Goal: Information Seeking & Learning: Learn about a topic

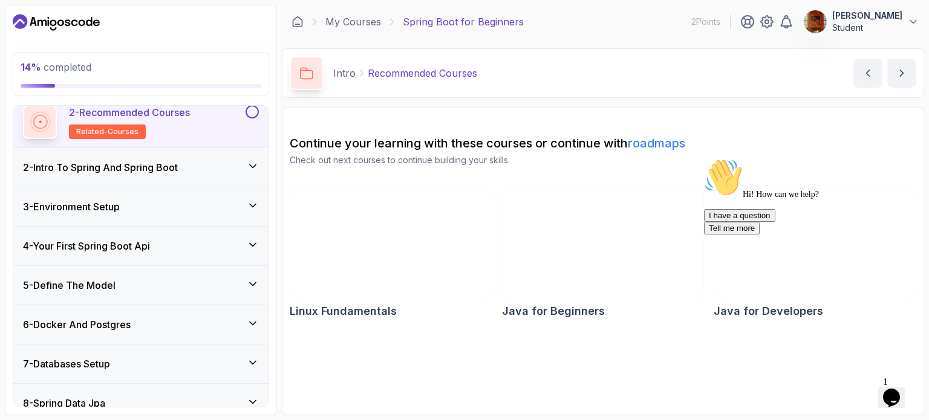
scroll to position [101, 0]
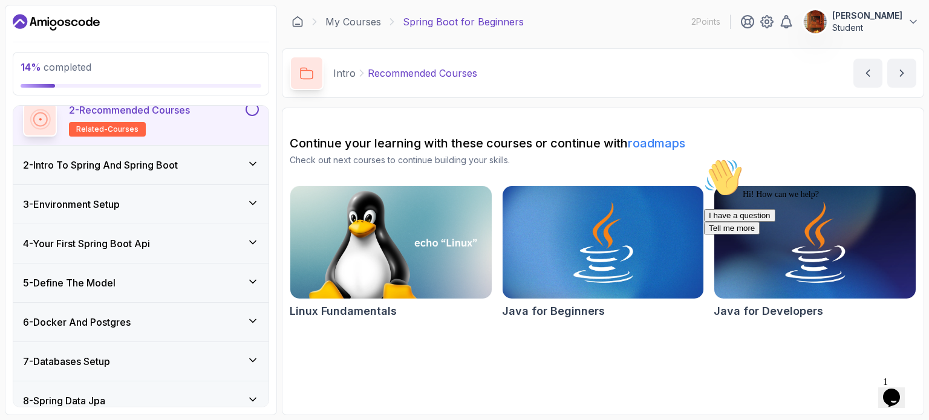
click at [183, 240] on div "4 - Your First Spring Boot Api" at bounding box center [141, 243] width 236 height 15
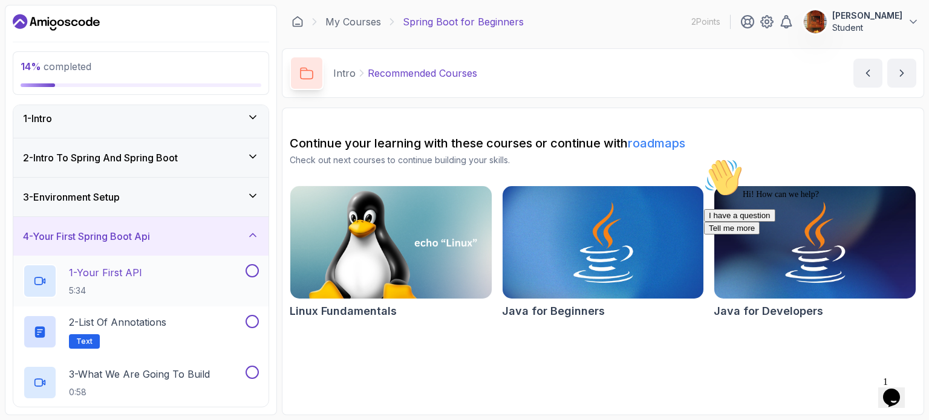
scroll to position [7, 0]
click at [155, 195] on div "3 - Environment Setup" at bounding box center [141, 196] width 236 height 15
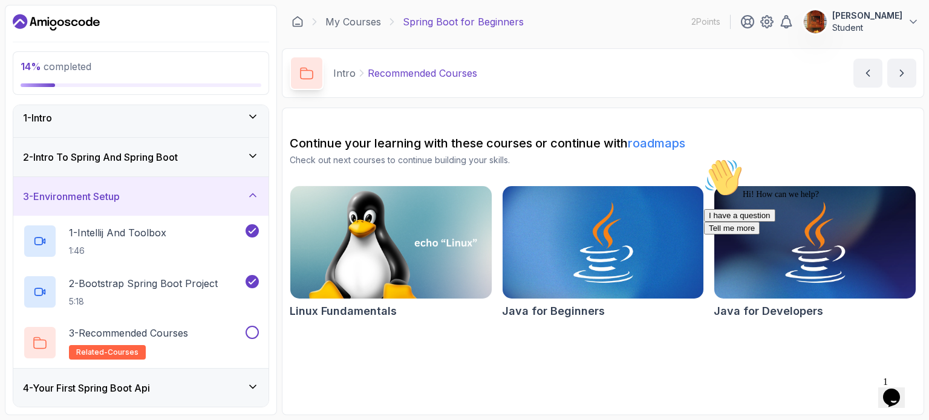
click at [156, 200] on div "3 - Environment Setup" at bounding box center [141, 196] width 236 height 15
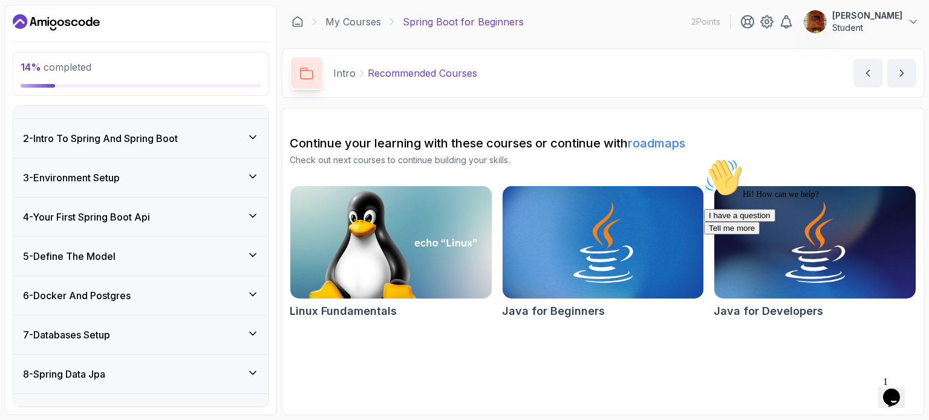
scroll to position [27, 0]
click at [189, 211] on div "4 - Your First Spring Boot Api" at bounding box center [141, 216] width 236 height 15
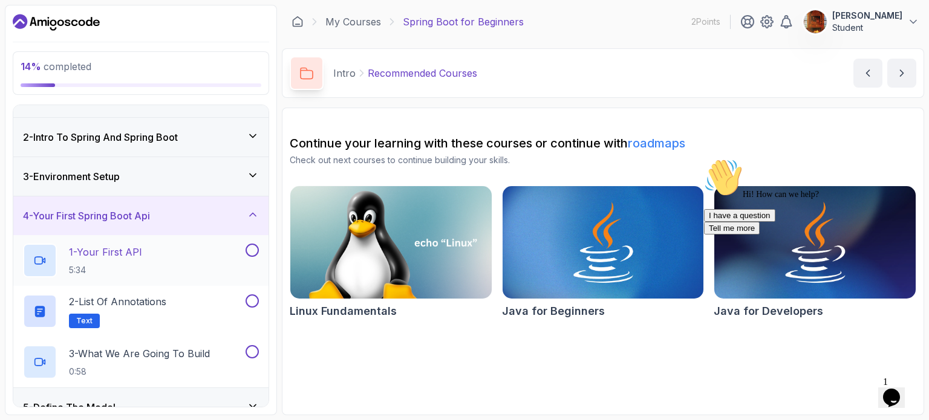
click at [184, 246] on div "1 - Your First API 5:34" at bounding box center [133, 261] width 220 height 34
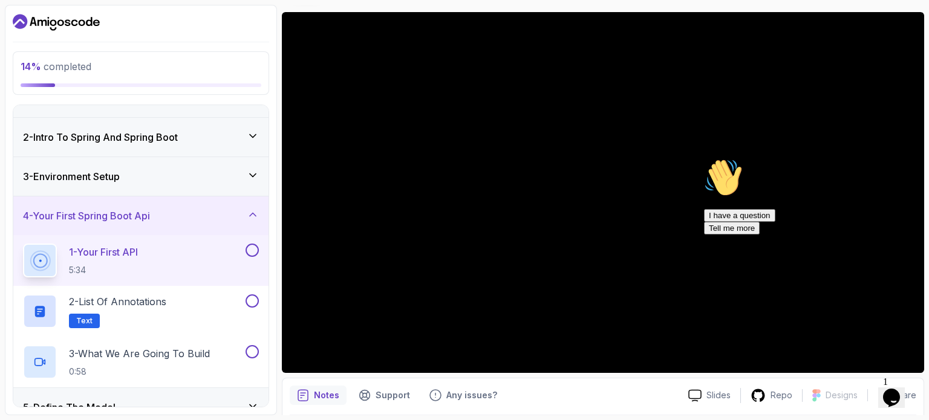
scroll to position [96, 0]
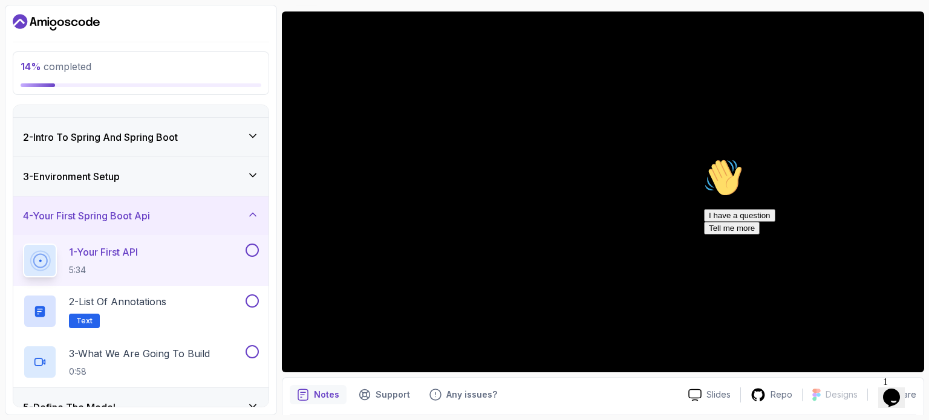
click at [704, 158] on icon "Chat attention grabber" at bounding box center [704, 158] width 0 height 0
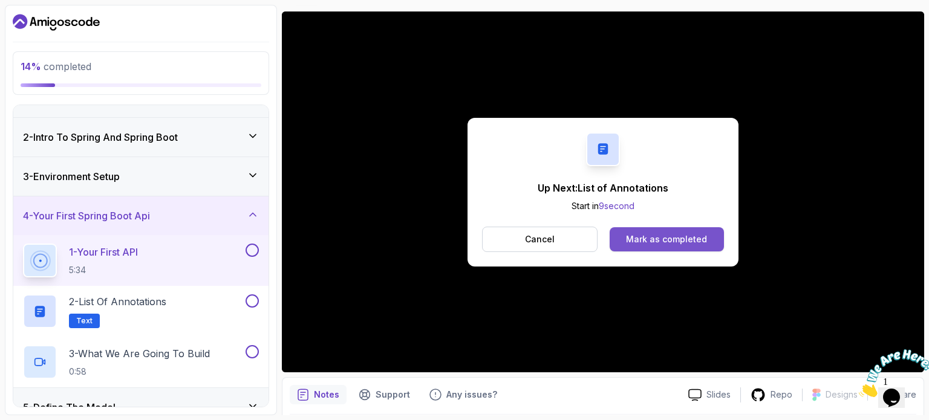
click at [648, 232] on button "Mark as completed" at bounding box center [667, 239] width 114 height 24
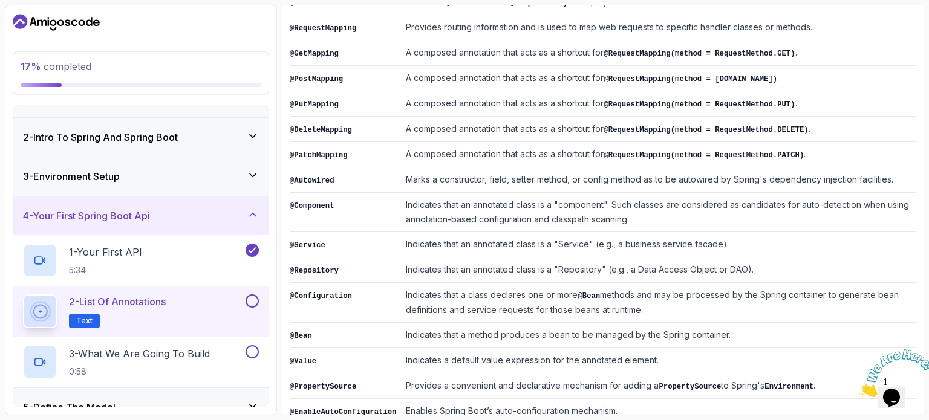
scroll to position [319, 0]
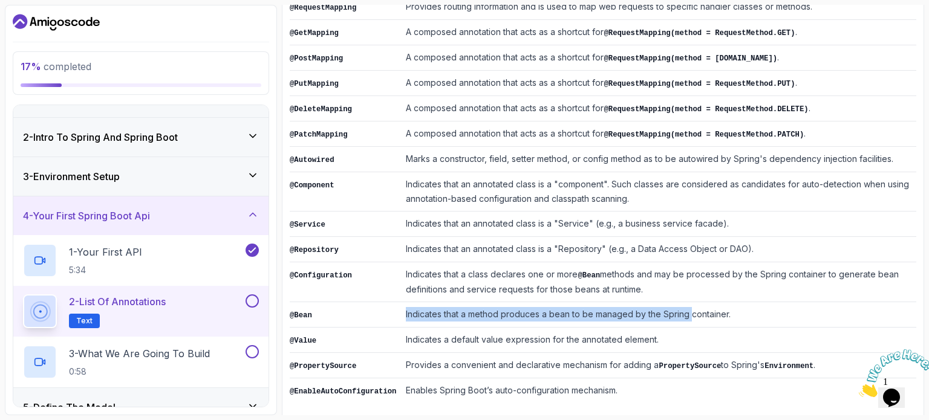
drag, startPoint x: 395, startPoint y: 315, endPoint x: 680, endPoint y: 305, distance: 285.0
click at [680, 305] on td "Indicates that a method produces a bean to be managed by the Spring container." at bounding box center [658, 314] width 515 height 25
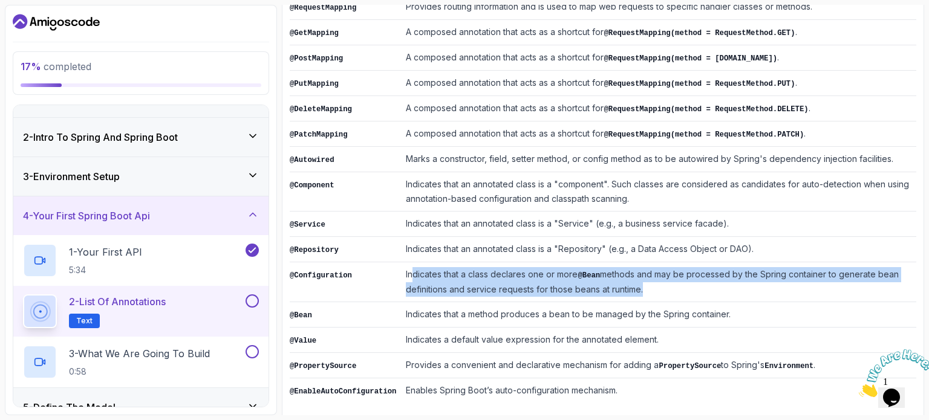
drag, startPoint x: 402, startPoint y: 261, endPoint x: 631, endPoint y: 292, distance: 231.2
click at [631, 292] on td "Indicates that a class declares one or more @Bean methods and may be processed …" at bounding box center [658, 282] width 515 height 40
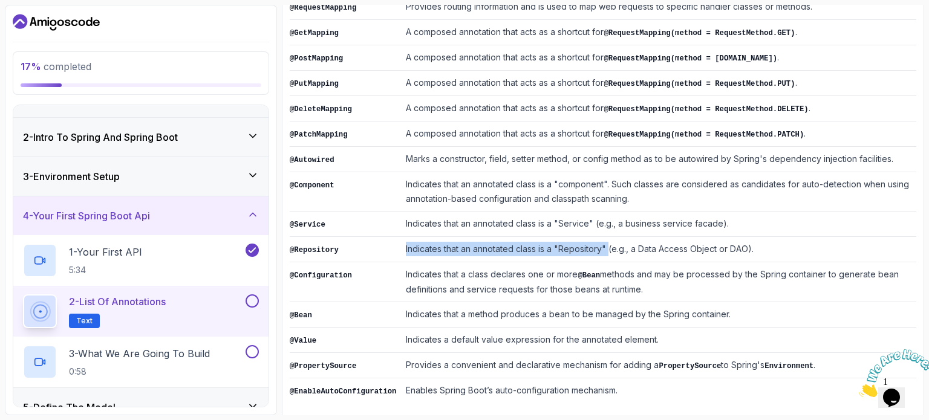
drag, startPoint x: 397, startPoint y: 233, endPoint x: 600, endPoint y: 240, distance: 203.3
click at [600, 240] on td "Indicates that an annotated class is a "Repository" (e.g., a Data Access Object…" at bounding box center [658, 249] width 515 height 25
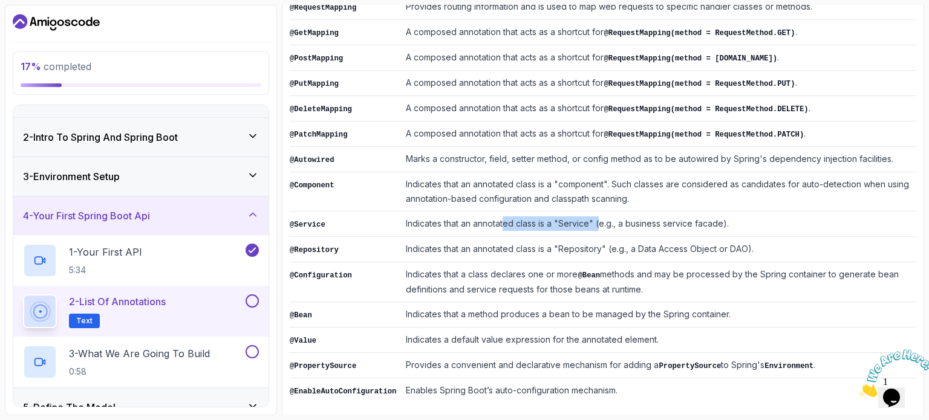
drag, startPoint x: 495, startPoint y: 217, endPoint x: 592, endPoint y: 212, distance: 96.9
click at [592, 212] on td "Indicates that an annotated class is a "Service" (e.g., a business service faca…" at bounding box center [658, 224] width 515 height 25
drag, startPoint x: 642, startPoint y: 216, endPoint x: 723, endPoint y: 210, distance: 81.3
click at [723, 212] on td "Indicates that an annotated class is a "Service" (e.g., a business service faca…" at bounding box center [658, 224] width 515 height 25
drag, startPoint x: 464, startPoint y: 179, endPoint x: 590, endPoint y: 174, distance: 125.9
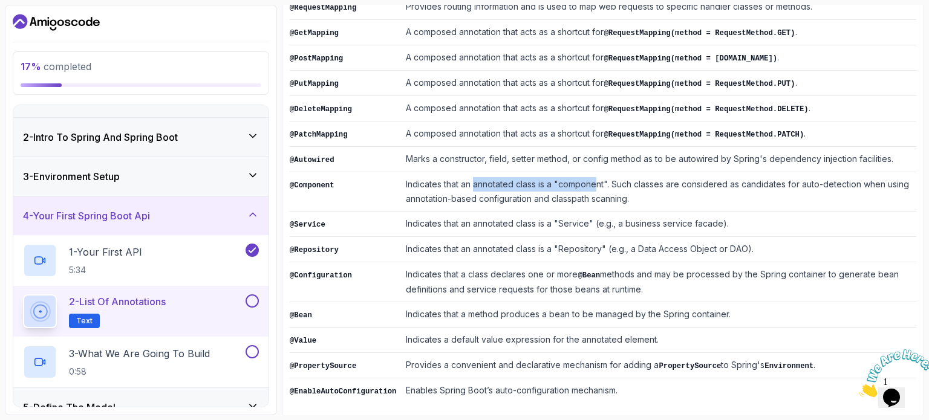
click at [590, 174] on td "Indicates that an annotated class is a "component". Such classes are considered…" at bounding box center [658, 191] width 515 height 39
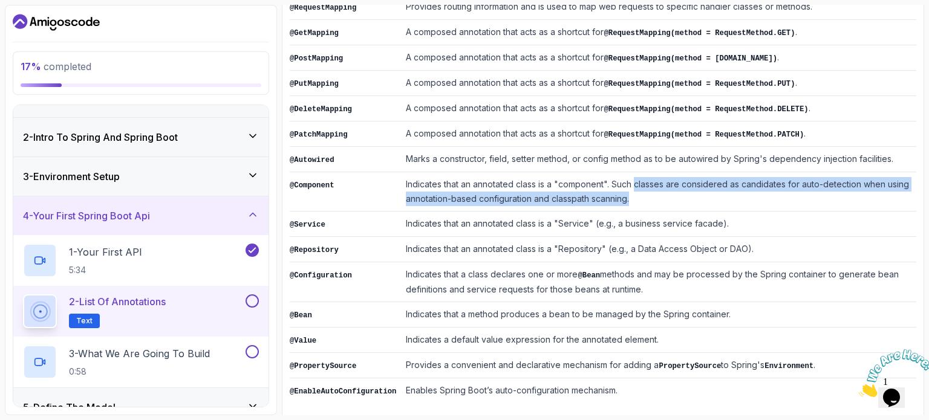
drag, startPoint x: 657, startPoint y: 178, endPoint x: 698, endPoint y: 191, distance: 42.5
click at [698, 191] on td "Indicates that an annotated class is a "component". Such classes are considered…" at bounding box center [658, 191] width 515 height 39
click at [525, 192] on td "Indicates that an annotated class is a "component". Such classes are considered…" at bounding box center [658, 191] width 515 height 39
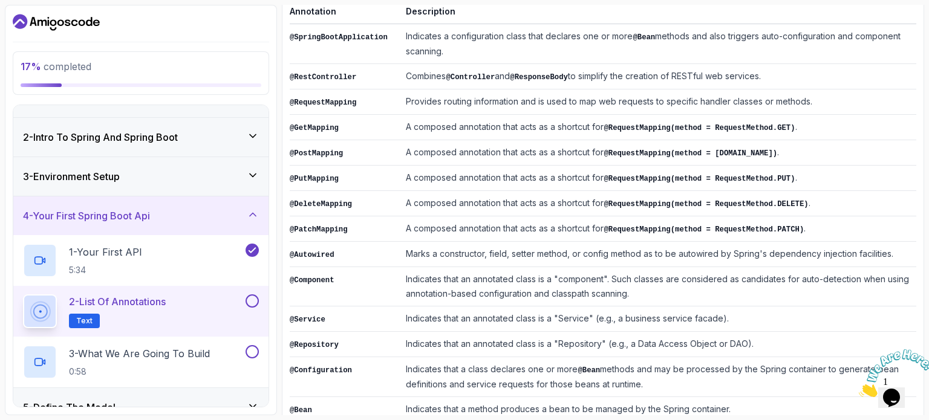
scroll to position [225, 0]
drag, startPoint x: 438, startPoint y: 123, endPoint x: 573, endPoint y: 131, distance: 135.1
click at [573, 131] on td "A composed annotation that acts as a shortcut for @RequestMapping(method = Requ…" at bounding box center [658, 126] width 515 height 25
drag, startPoint x: 598, startPoint y: 130, endPoint x: 668, endPoint y: 132, distance: 70.2
click at [668, 132] on td "A composed annotation that acts as a shortcut for @RequestMapping(method = Requ…" at bounding box center [658, 126] width 515 height 25
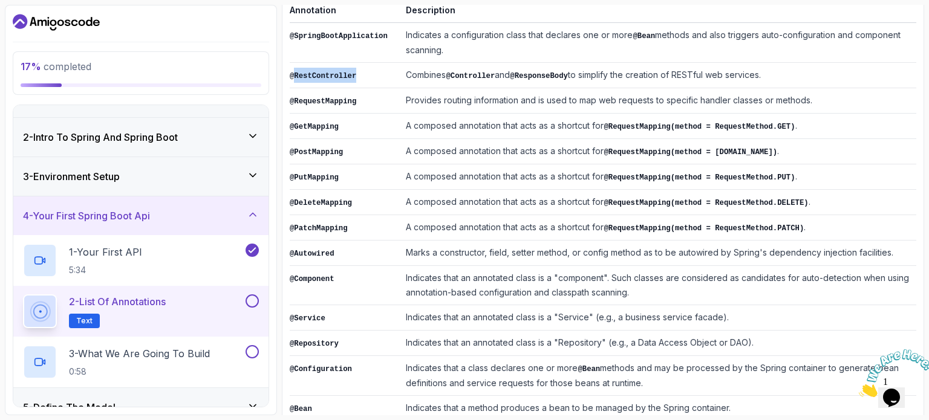
drag, startPoint x: 295, startPoint y: 75, endPoint x: 354, endPoint y: 74, distance: 58.7
click at [354, 74] on td "@RestController" at bounding box center [345, 75] width 111 height 25
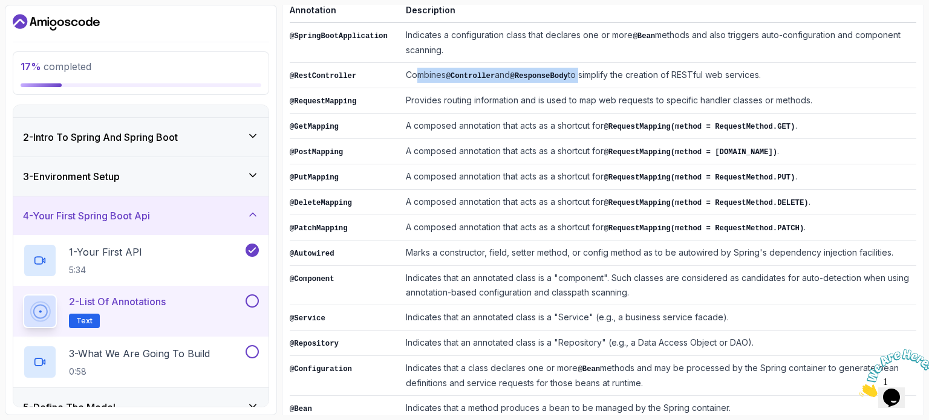
drag, startPoint x: 408, startPoint y: 70, endPoint x: 564, endPoint y: 78, distance: 156.3
click at [564, 78] on td "Combines @Controller and @ResponseBody to simplify the creation of RESTful web …" at bounding box center [658, 75] width 515 height 25
click at [250, 301] on button at bounding box center [252, 301] width 13 height 13
click at [221, 355] on div "3 - What We Are Going To Build 0:58" at bounding box center [133, 362] width 220 height 34
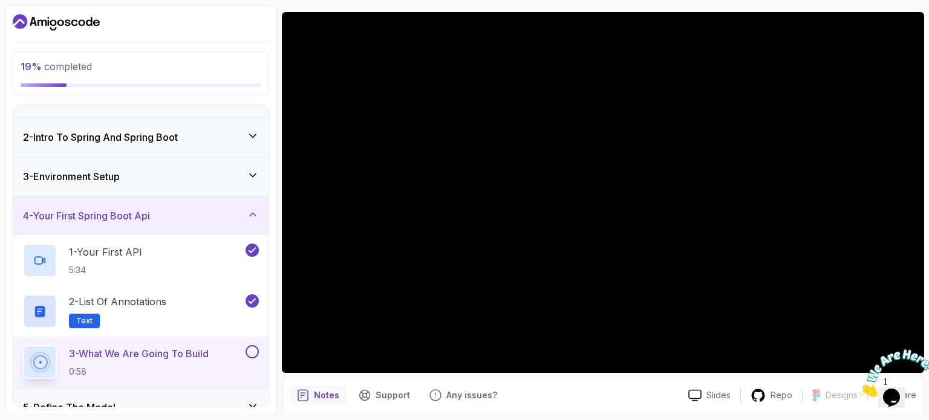
scroll to position [98, 0]
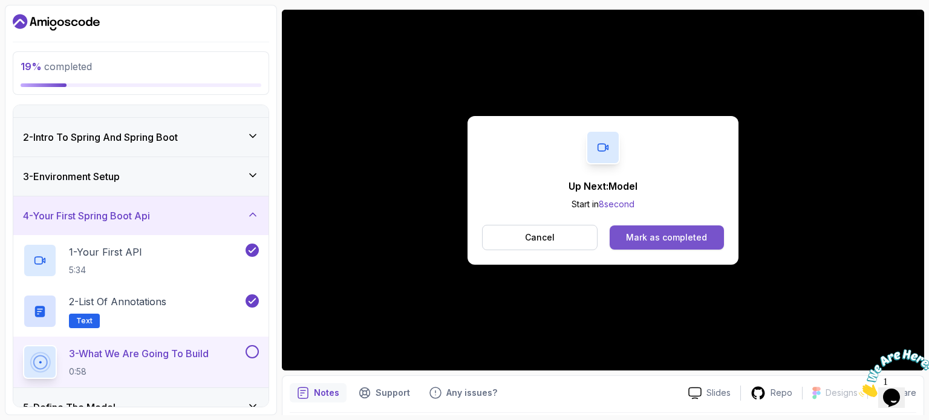
click at [644, 232] on div "Mark as completed" at bounding box center [666, 238] width 81 height 12
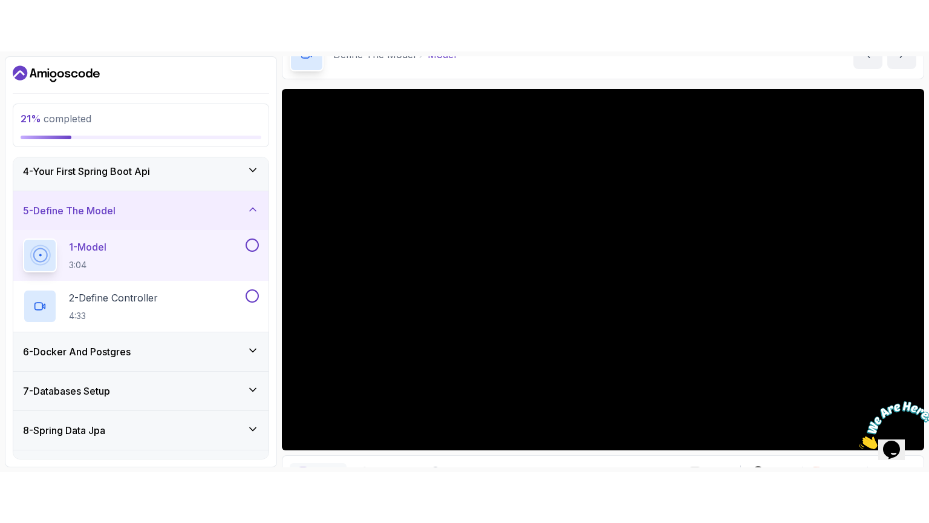
scroll to position [137, 0]
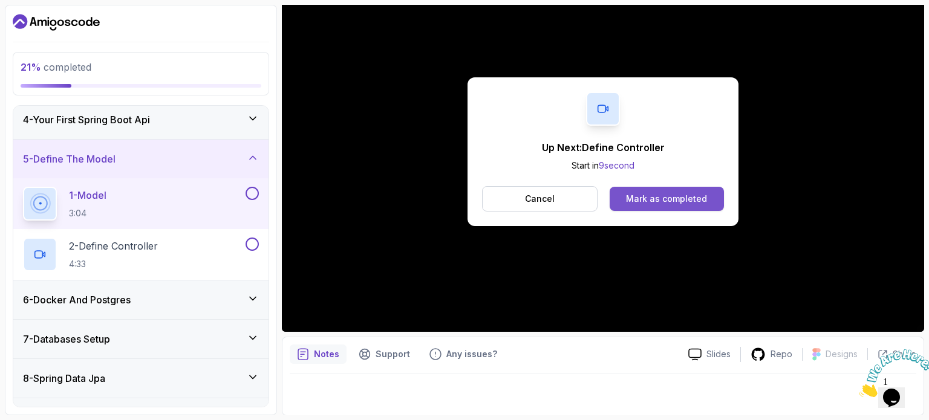
click at [635, 196] on div "Mark as completed" at bounding box center [666, 199] width 81 height 12
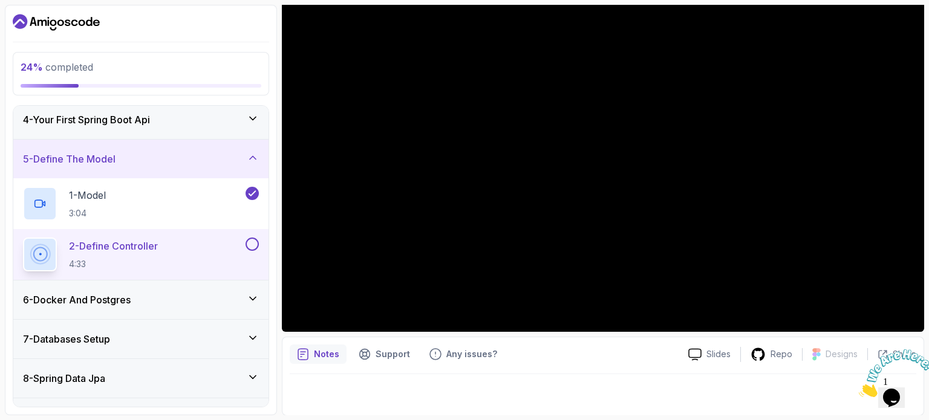
click at [859, 389] on icon "Close" at bounding box center [859, 394] width 0 height 10
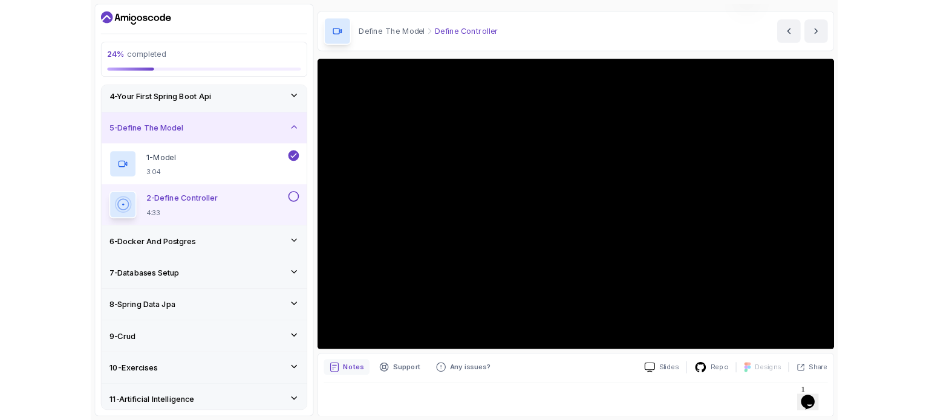
scroll to position [137, 0]
